Goal: Transaction & Acquisition: Purchase product/service

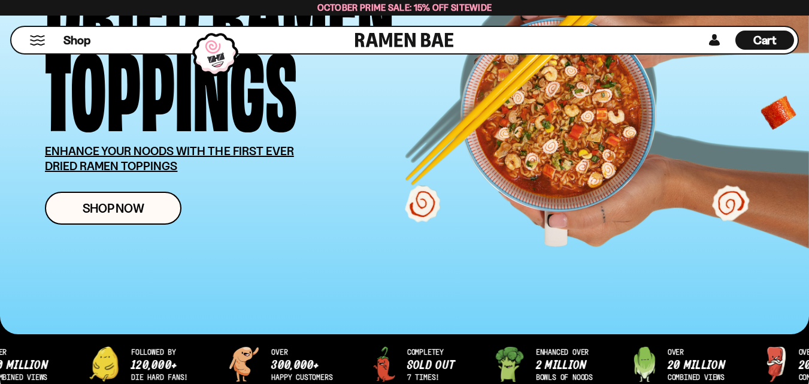
scroll to position [299, 0]
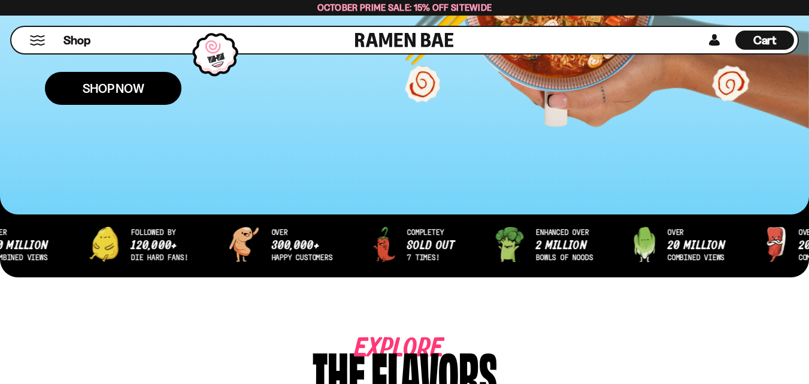
click at [133, 96] on link "Shop Now" at bounding box center [113, 88] width 137 height 33
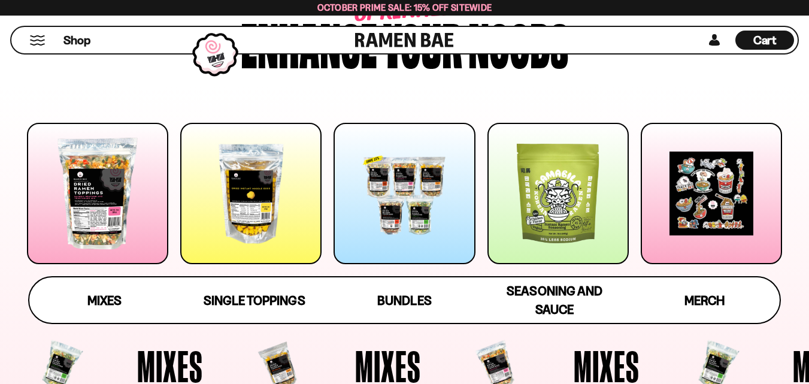
scroll to position [180, 0]
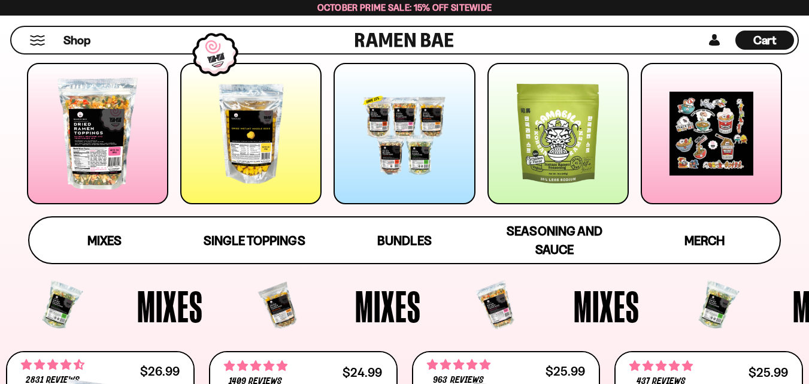
click at [100, 174] on div at bounding box center [97, 133] width 141 height 141
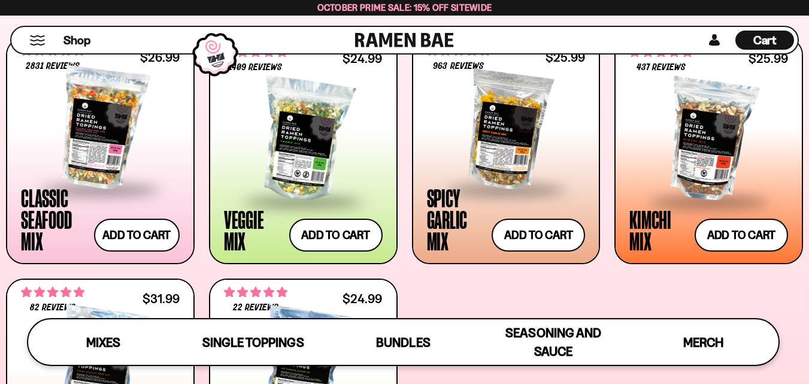
scroll to position [484, 0]
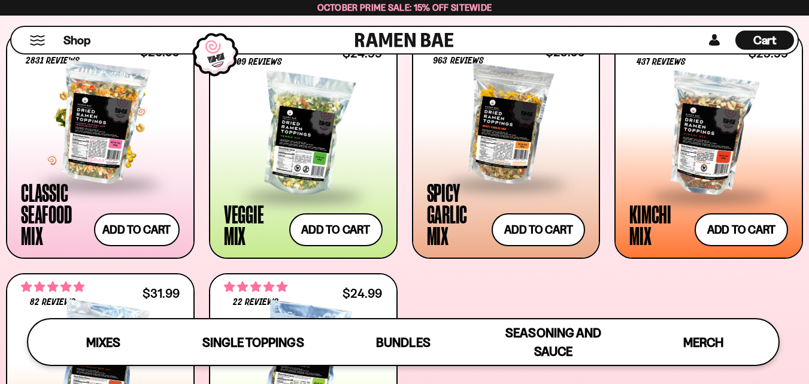
click at [88, 158] on div at bounding box center [100, 123] width 159 height 120
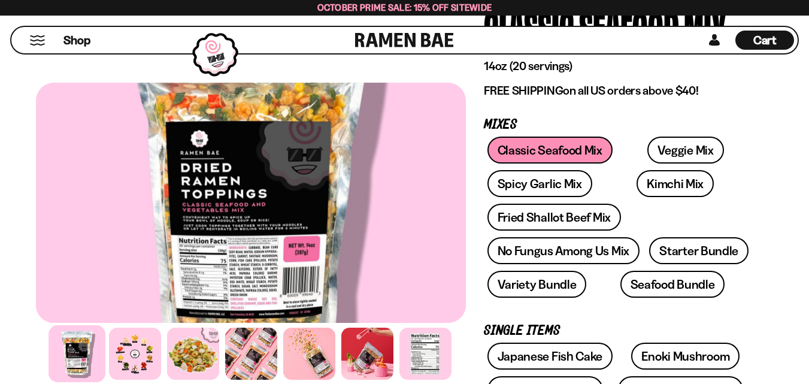
scroll to position [120, 0]
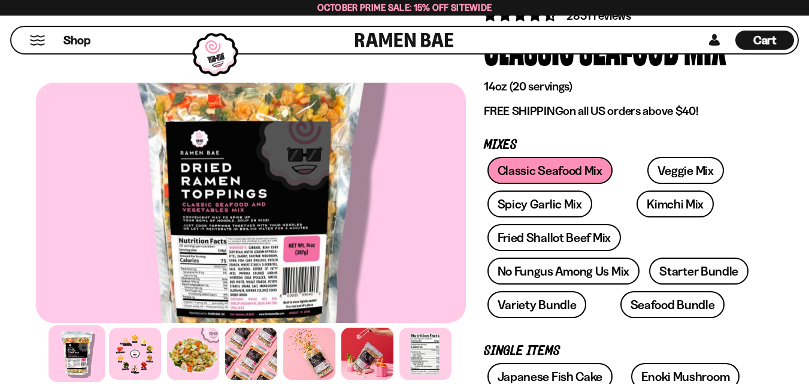
click at [249, 240] on div at bounding box center [251, 203] width 430 height 240
click at [79, 361] on div at bounding box center [77, 353] width 57 height 57
click at [113, 362] on div at bounding box center [135, 353] width 57 height 57
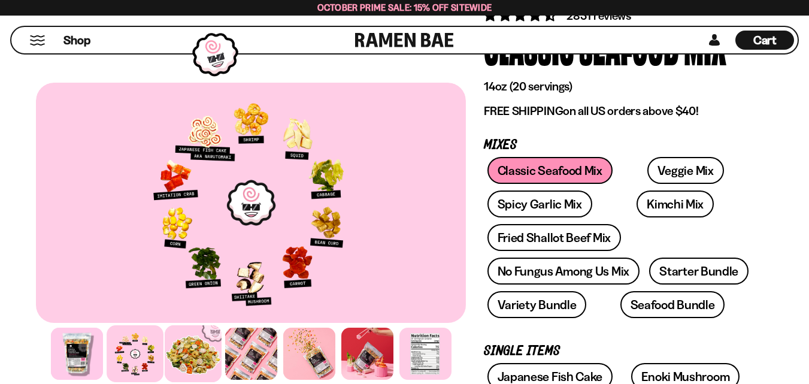
click at [188, 362] on div at bounding box center [193, 353] width 57 height 57
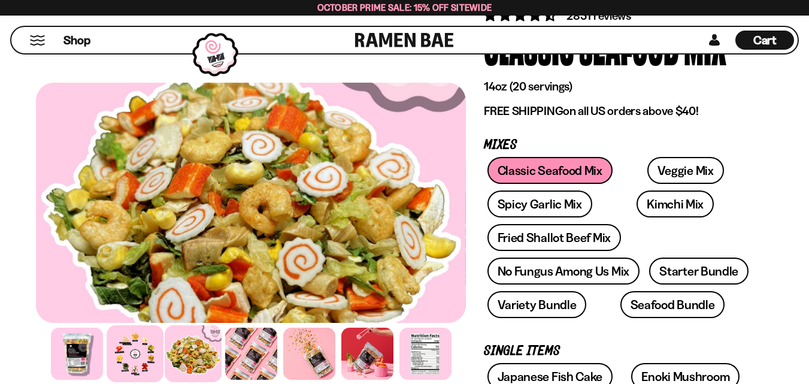
click at [138, 356] on div at bounding box center [135, 353] width 57 height 57
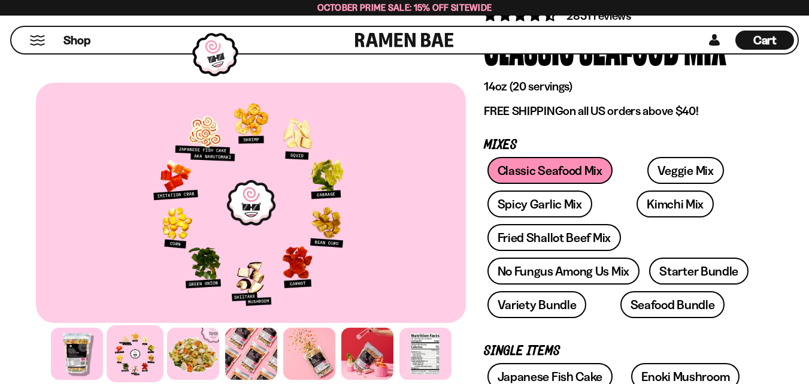
click at [114, 346] on div at bounding box center [135, 353] width 57 height 57
click at [94, 352] on div at bounding box center [77, 353] width 57 height 57
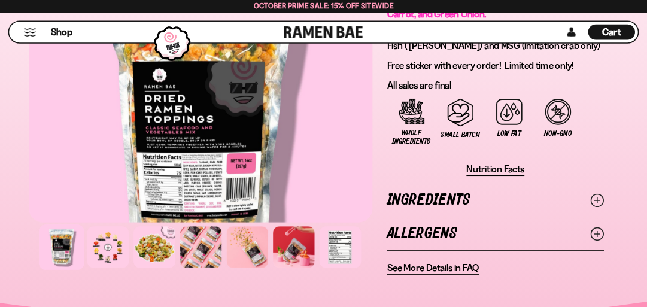
scroll to position [898, 0]
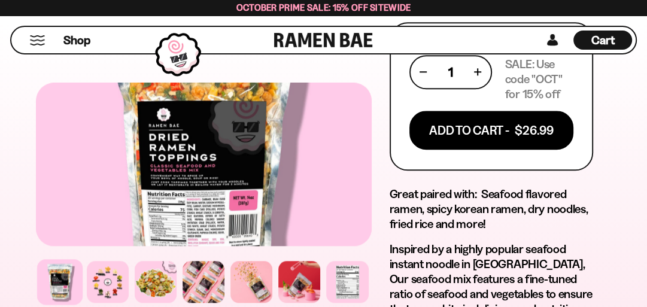
click at [290, 180] on div at bounding box center [204, 165] width 336 height 164
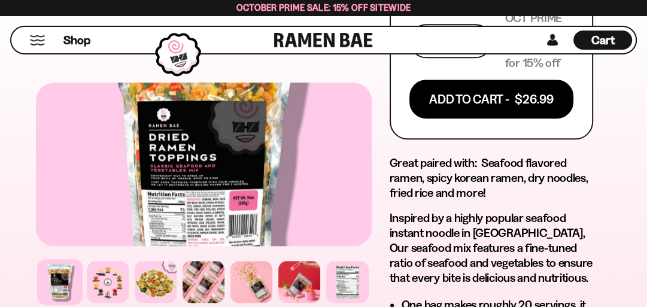
scroll to position [946, 0]
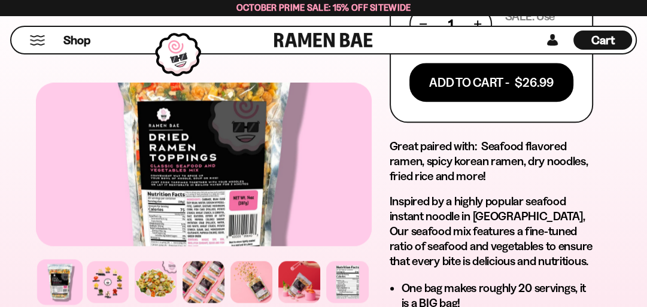
click at [179, 175] on div at bounding box center [204, 165] width 336 height 164
click at [178, 190] on div at bounding box center [204, 165] width 336 height 164
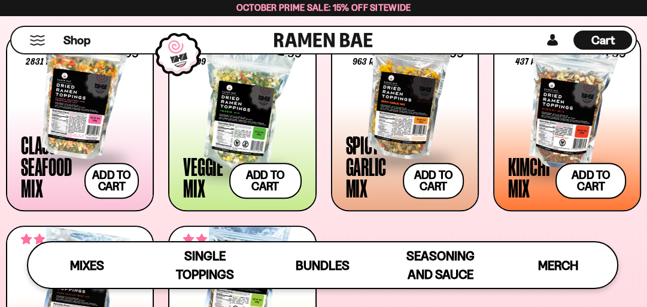
scroll to position [479, 0]
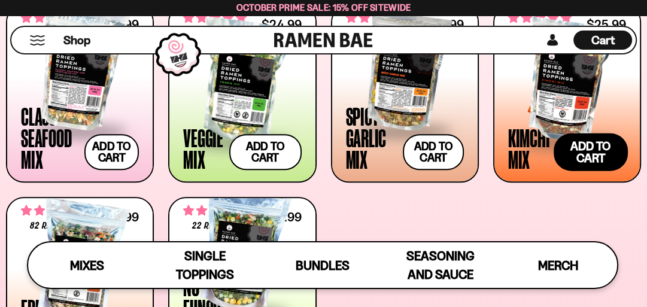
click at [592, 156] on button "Add to cart Add ― Regular price $25.99 Regular price Sale price $25.99 Unit pri…" at bounding box center [591, 152] width 74 height 38
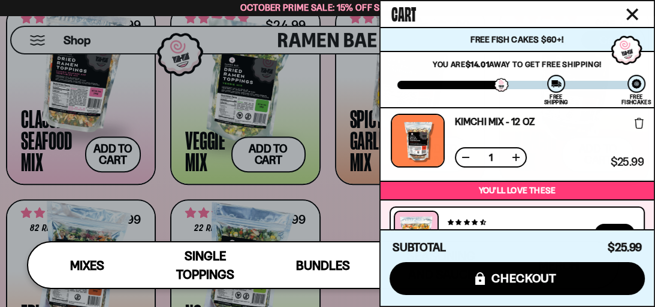
scroll to position [0, 0]
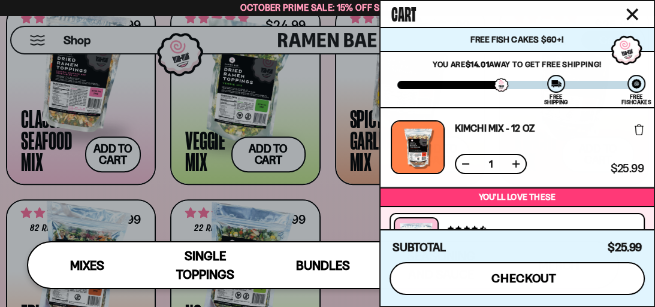
drag, startPoint x: 583, startPoint y: 271, endPoint x: 611, endPoint y: 258, distance: 30.8
click at [588, 271] on button "icons8-lock checkout" at bounding box center [516, 278] width 255 height 33
